Goal: Task Accomplishment & Management: Manage account settings

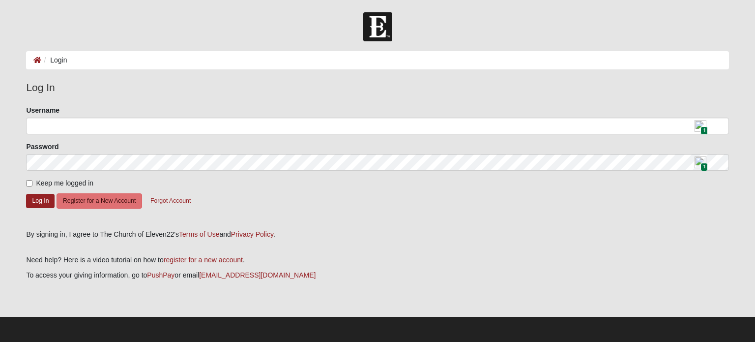
click at [698, 128] on img at bounding box center [700, 126] width 12 height 12
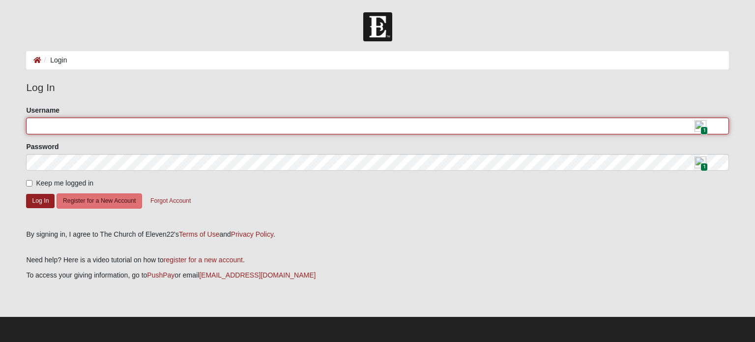
type input "hobas12"
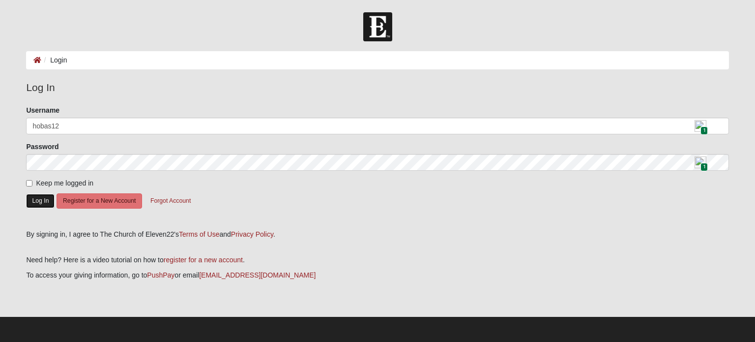
click at [44, 197] on button "Log In" at bounding box center [40, 201] width 29 height 14
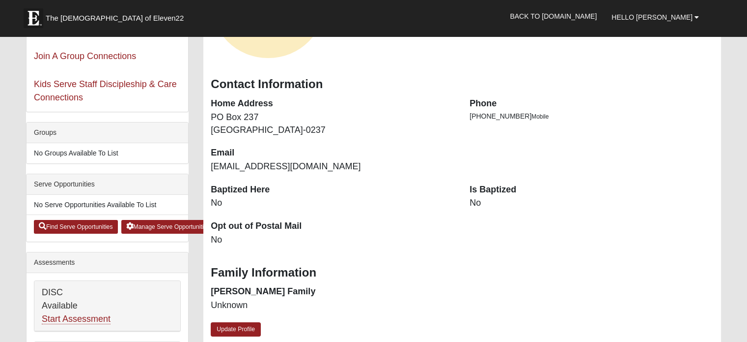
scroll to position [49, 0]
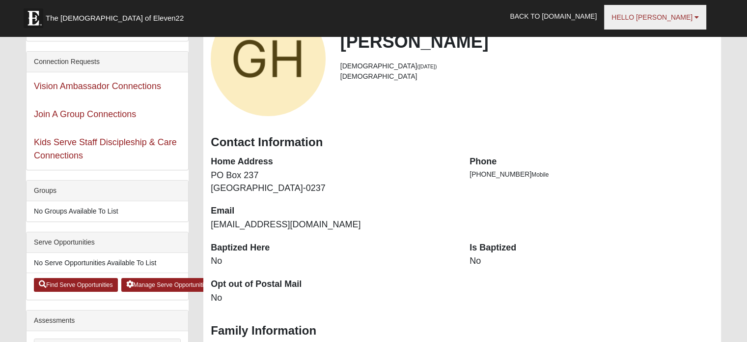
click at [686, 18] on span "Hello [PERSON_NAME]" at bounding box center [652, 17] width 81 height 8
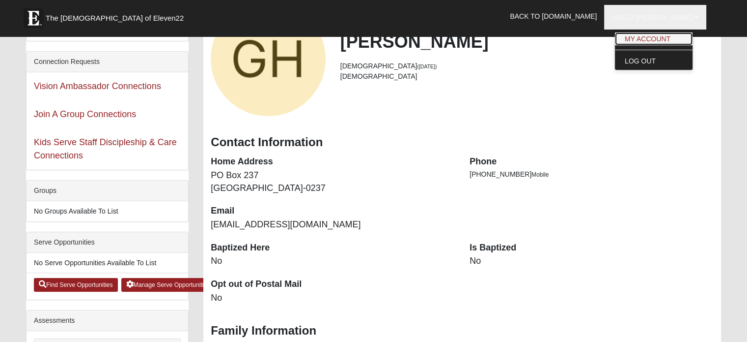
click at [667, 39] on link "My Account" at bounding box center [654, 38] width 78 height 13
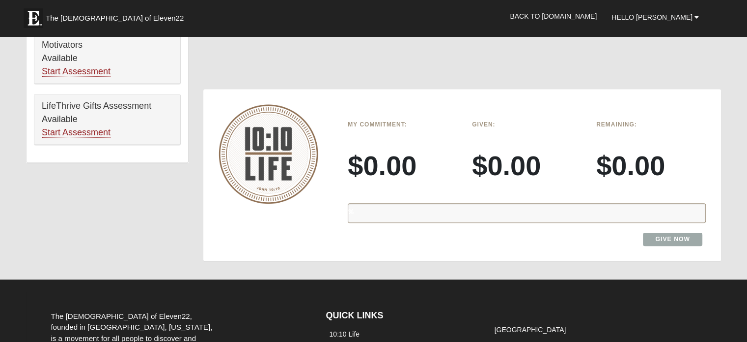
scroll to position [688, 0]
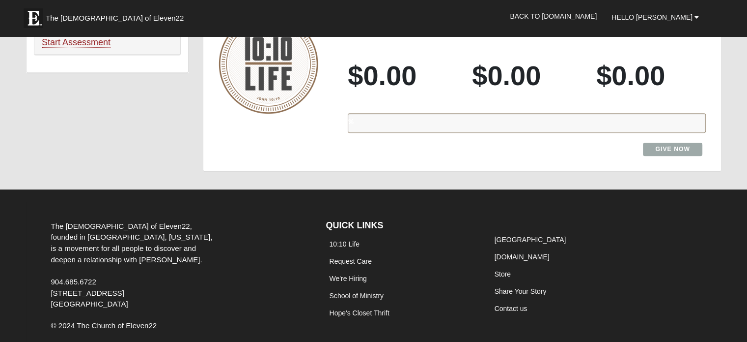
click at [614, 69] on h3 "$0.00" at bounding box center [652, 75] width 110 height 33
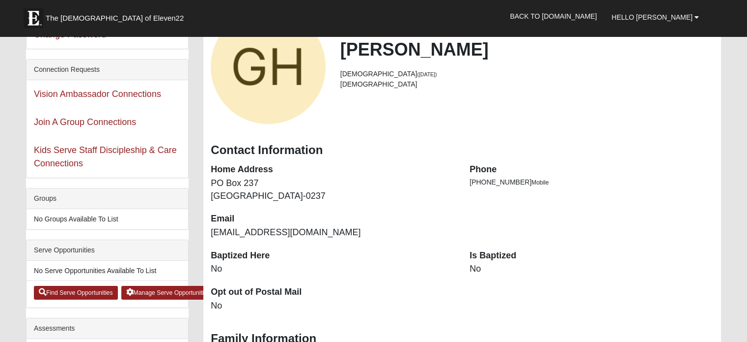
scroll to position [0, 0]
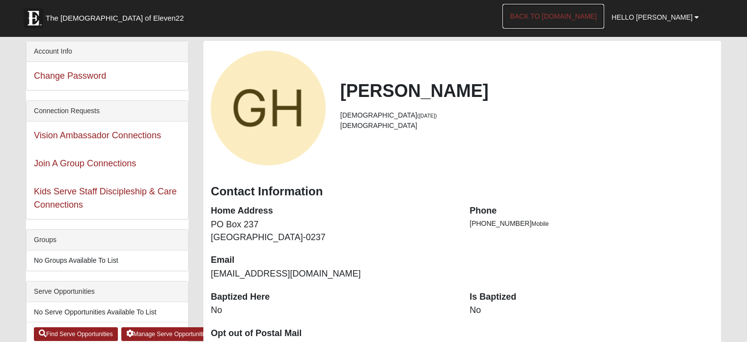
click at [577, 15] on link "Back to [DOMAIN_NAME]" at bounding box center [554, 16] width 102 height 25
